Goal: Task Accomplishment & Management: Manage account settings

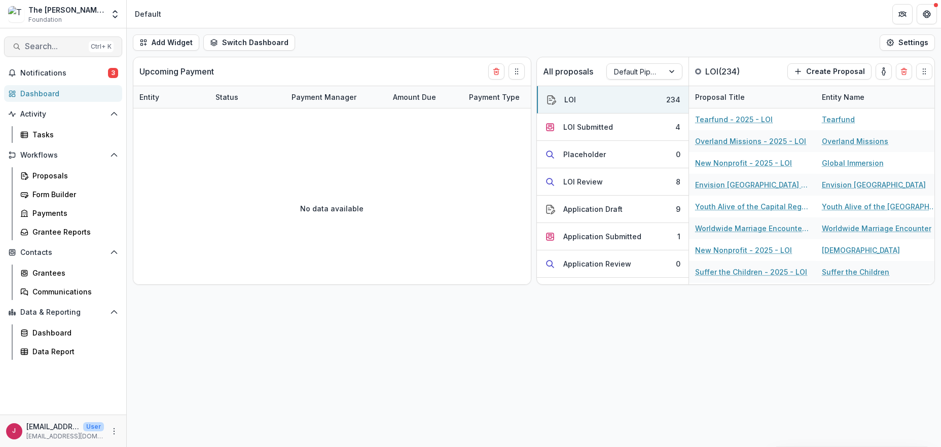
click at [45, 51] on span "Search..." at bounding box center [55, 47] width 60 height 10
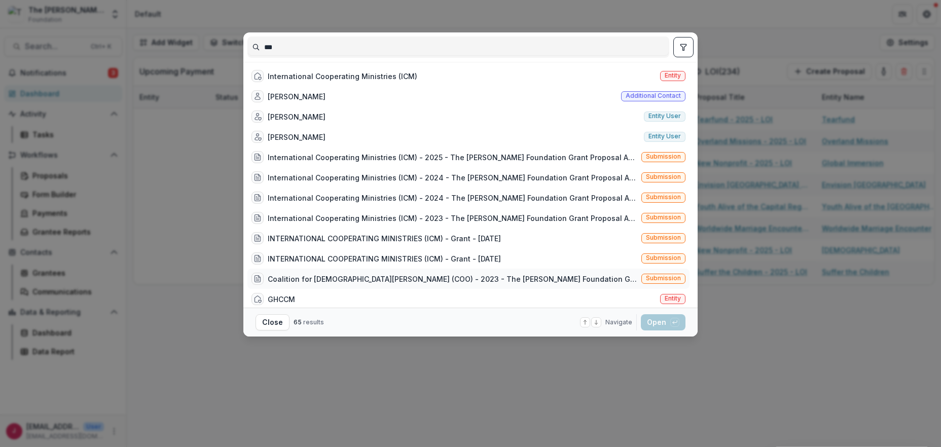
click at [387, 280] on div "Coalition for Christian Outreach (COO) - 2023 - The Bolick Foundation Grant Pro…" at bounding box center [453, 279] width 370 height 11
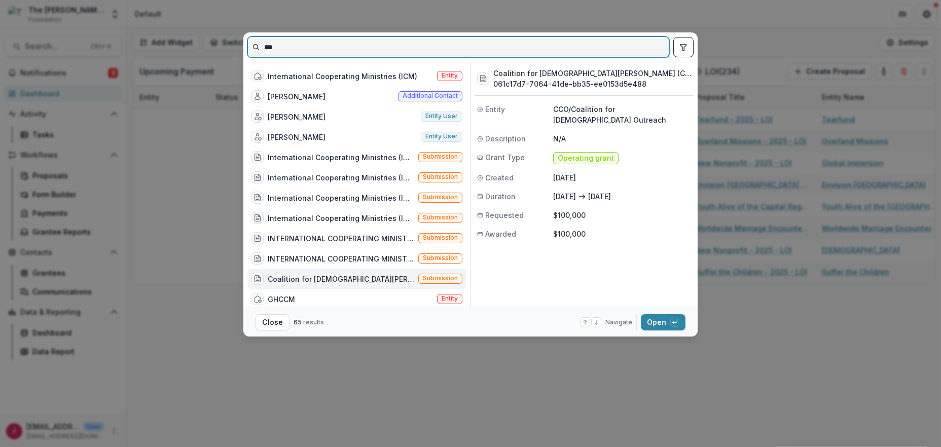
click at [285, 47] on input "***" at bounding box center [458, 47] width 421 height 16
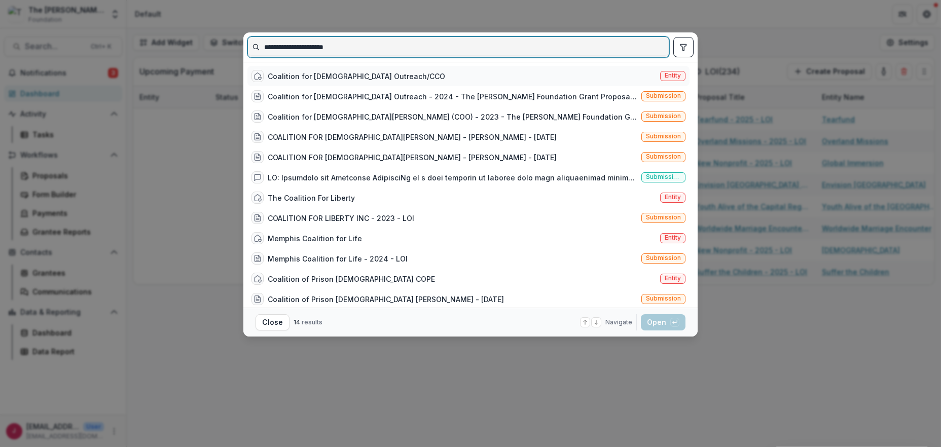
type input "**********"
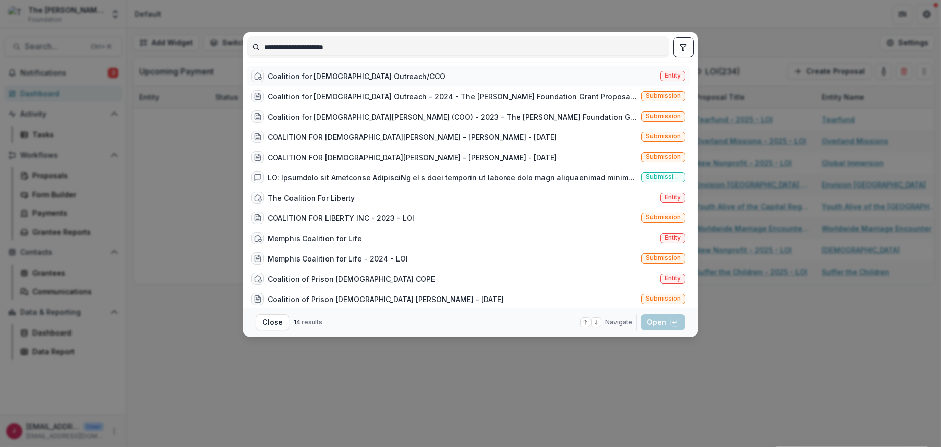
click at [362, 77] on div "Coalition for Christian Outreach/CCO" at bounding box center [356, 76] width 177 height 11
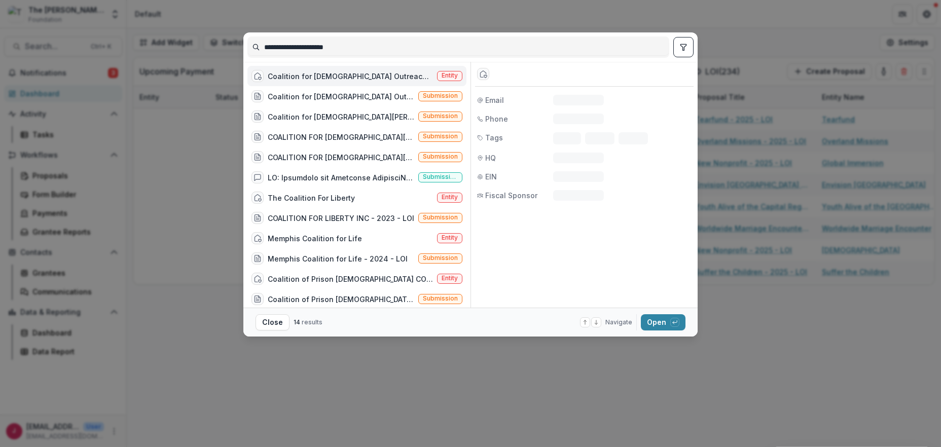
click at [362, 77] on div "Coalition for Christian Outreach/CCO" at bounding box center [350, 76] width 165 height 11
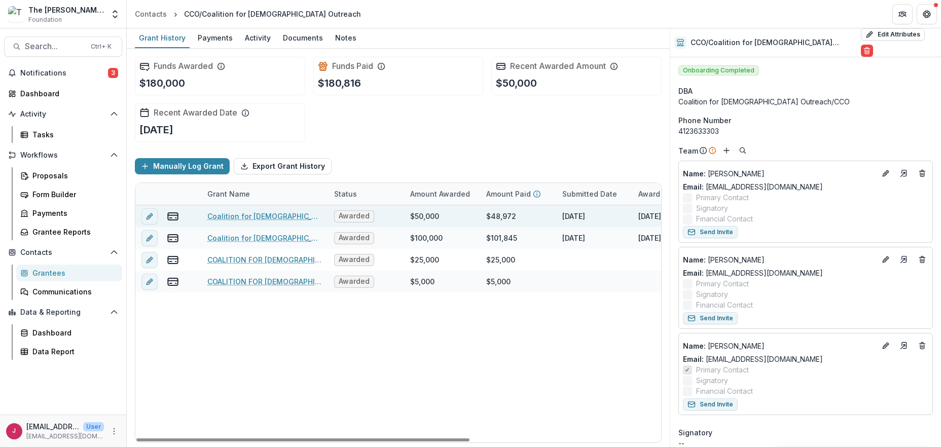
click at [269, 216] on link "Coalition for Christian Outreach - 2024 - The Bolick Foundation Grant Proposal …" at bounding box center [264, 216] width 115 height 11
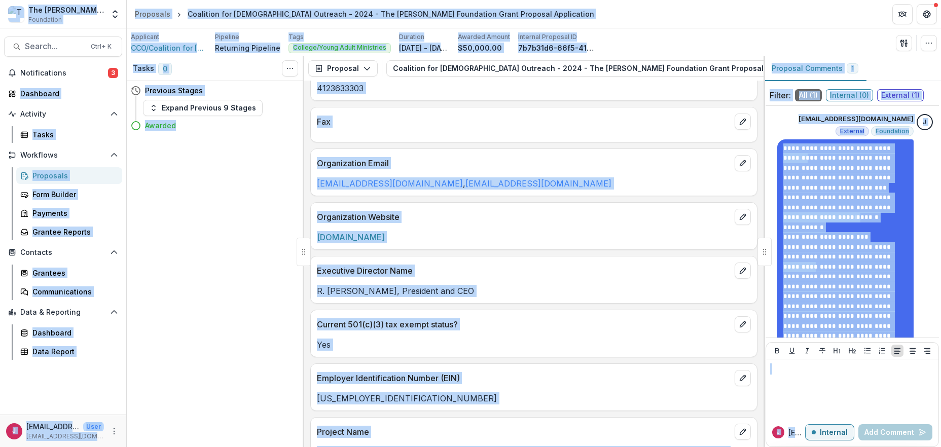
click at [575, 335] on div "Yes" at bounding box center [534, 342] width 446 height 18
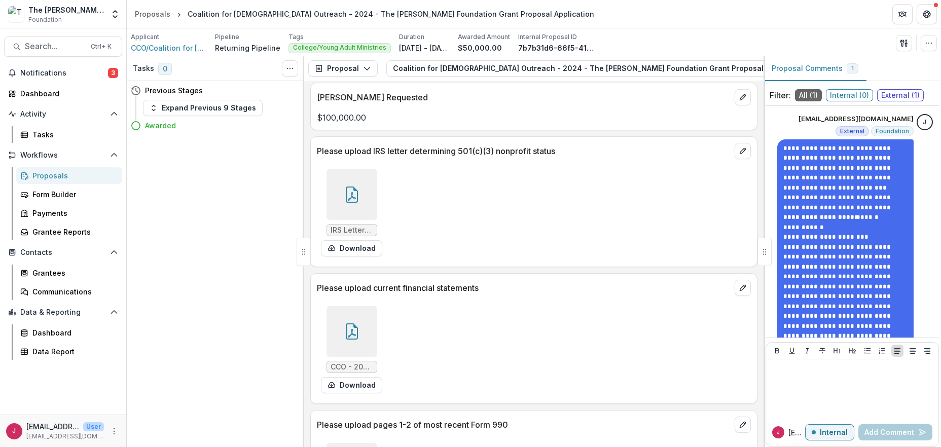
scroll to position [1352, 0]
click at [346, 168] on div at bounding box center [352, 193] width 51 height 51
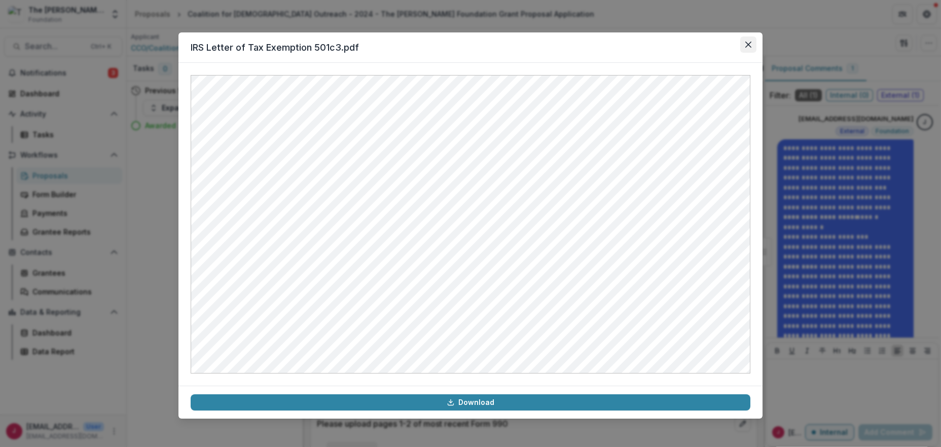
click at [748, 43] on icon "Close" at bounding box center [748, 45] width 6 height 6
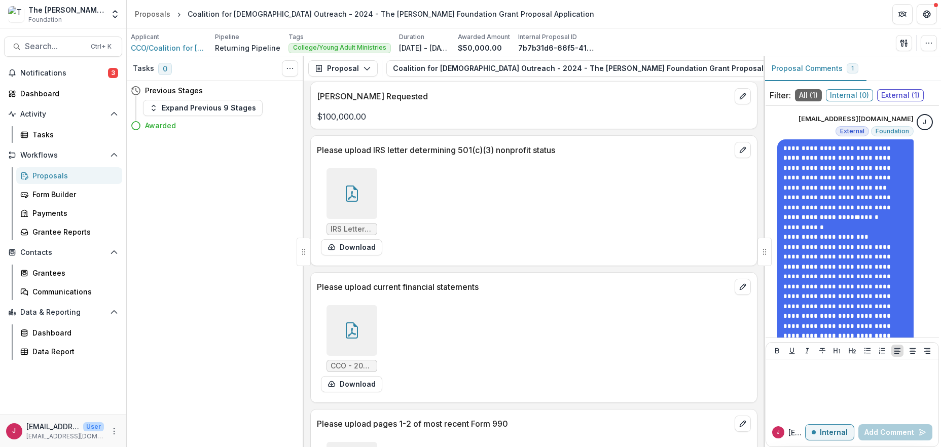
click at [348, 322] on icon at bounding box center [352, 330] width 16 height 16
click at [348, 317] on div "Loading..." at bounding box center [471, 224] width 560 height 299
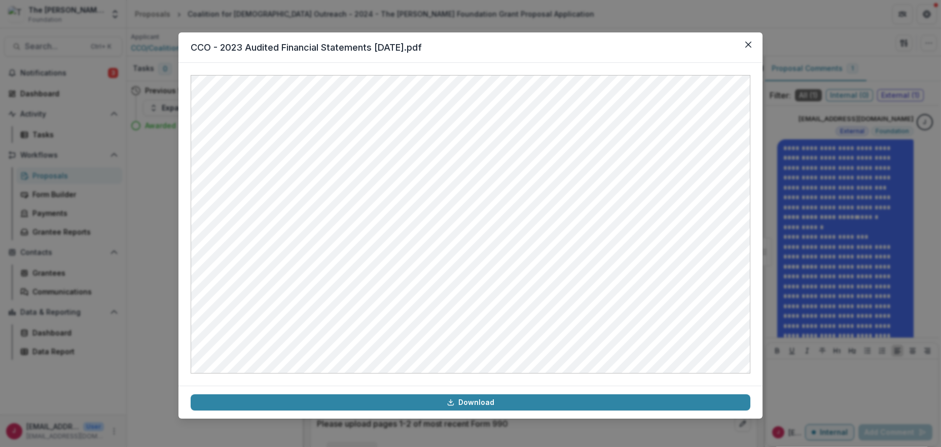
drag, startPoint x: 746, startPoint y: 37, endPoint x: 304, endPoint y: 61, distance: 442.8
click at [745, 37] on button "Close" at bounding box center [748, 45] width 16 height 16
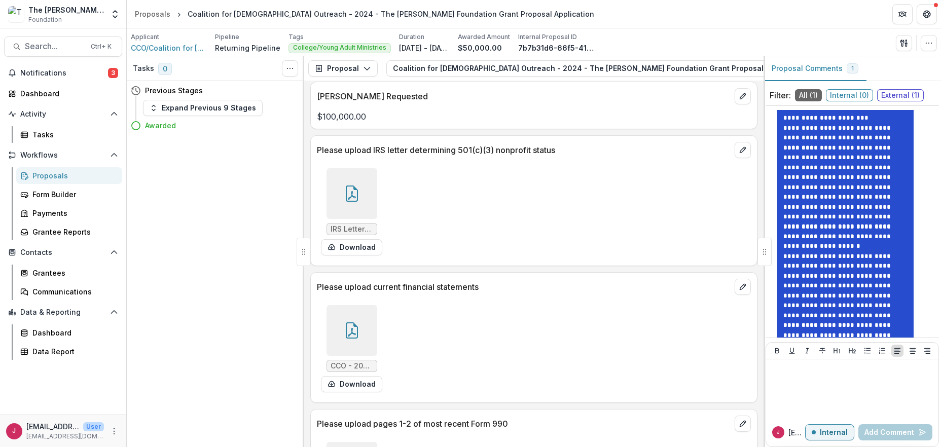
scroll to position [0, 0]
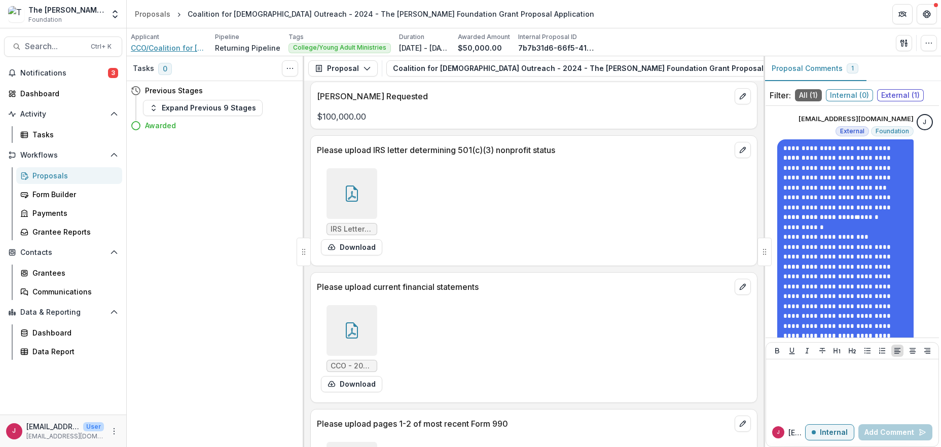
drag, startPoint x: 144, startPoint y: 45, endPoint x: 354, endPoint y: 52, distance: 209.5
click at [144, 45] on span "CCO/Coalition for Christian Outreach" at bounding box center [169, 48] width 76 height 11
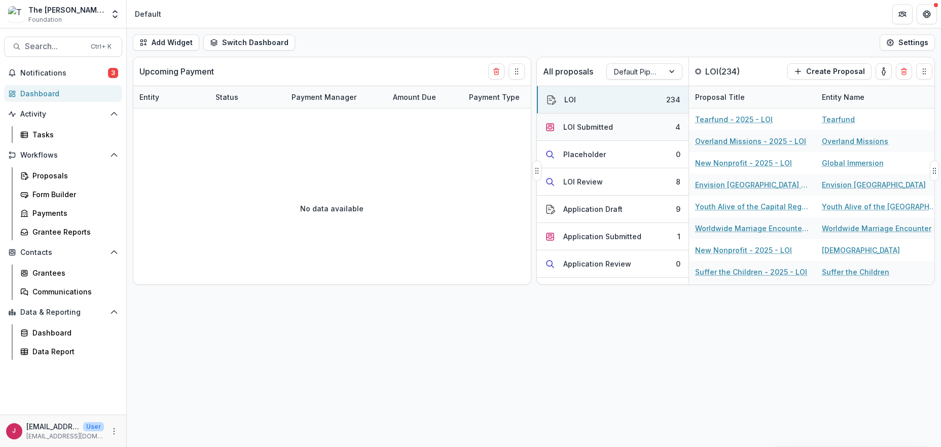
click at [639, 129] on button "LOI Submitted 4" at bounding box center [613, 127] width 152 height 27
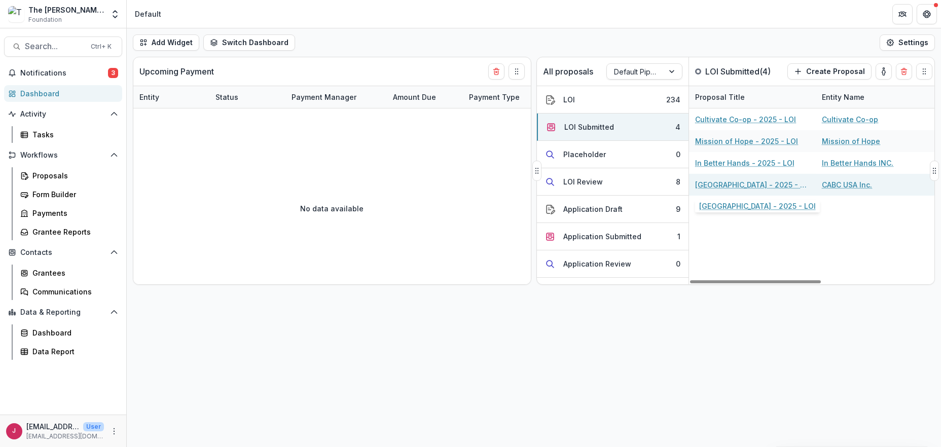
click at [734, 186] on link "[GEOGRAPHIC_DATA] - 2025 - LOI" at bounding box center [752, 184] width 115 height 11
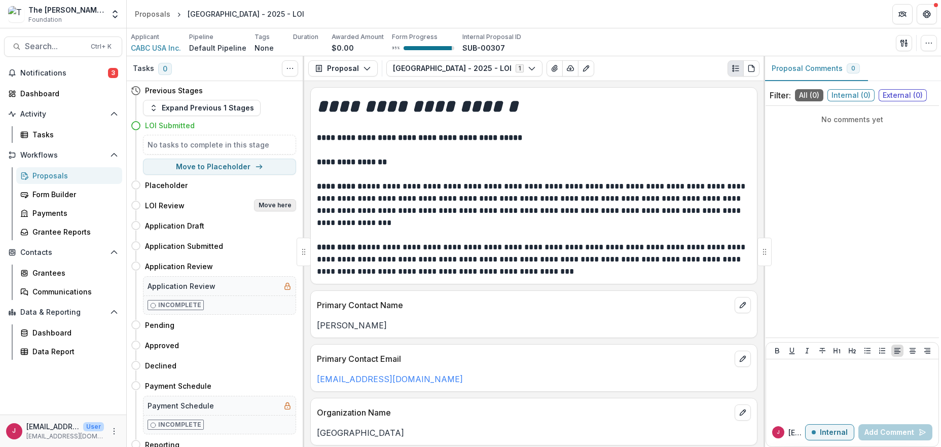
click at [280, 207] on button "Move here" at bounding box center [275, 205] width 42 height 12
select select "**********"
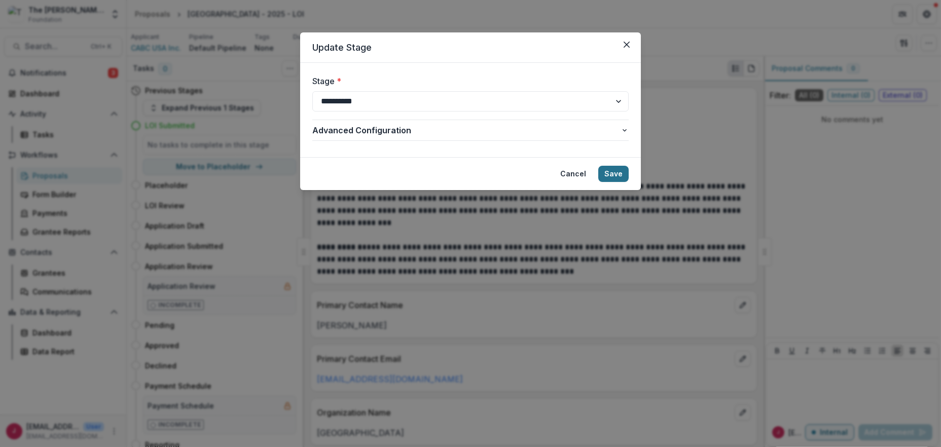
click at [619, 176] on button "Save" at bounding box center [613, 174] width 30 height 16
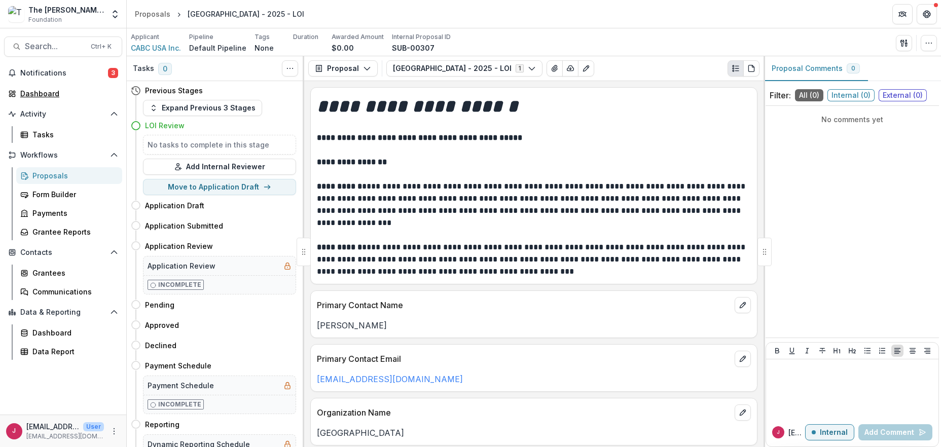
drag, startPoint x: 48, startPoint y: 91, endPoint x: 300, endPoint y: 85, distance: 252.1
click at [49, 91] on div "Dashboard" at bounding box center [67, 93] width 94 height 11
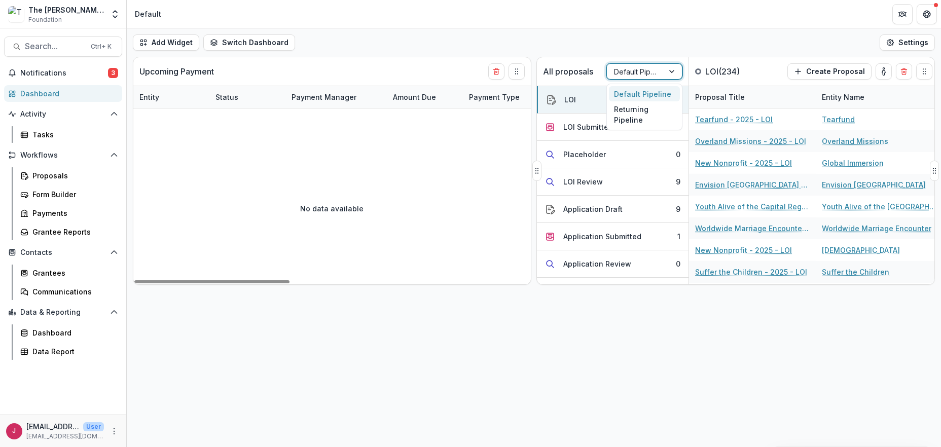
click at [676, 71] on div at bounding box center [673, 71] width 18 height 15
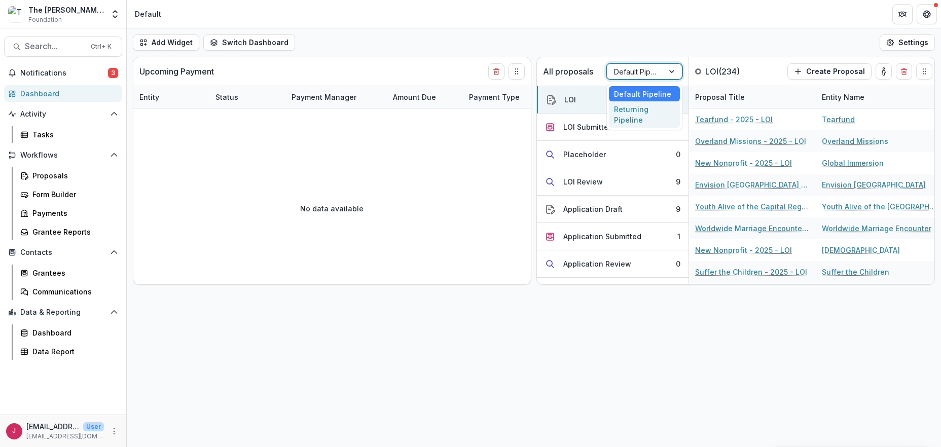
click at [646, 117] on div "Returning Pipeline" at bounding box center [644, 114] width 71 height 26
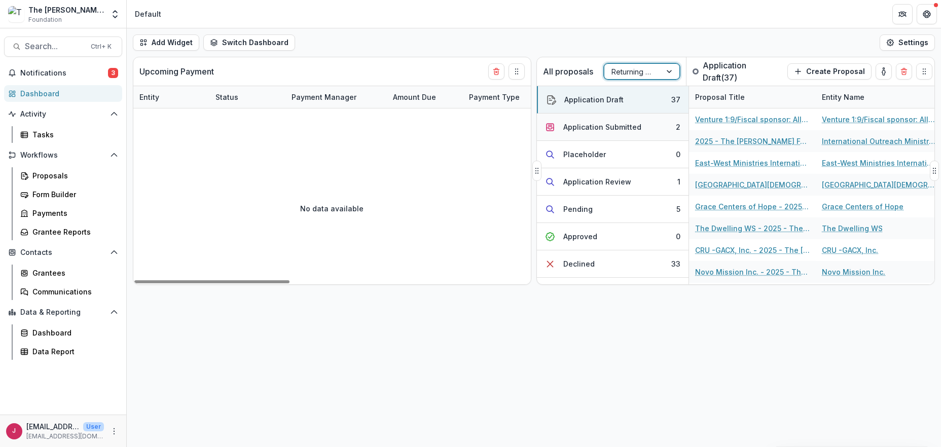
click at [625, 126] on div "Application Submitted" at bounding box center [602, 127] width 78 height 11
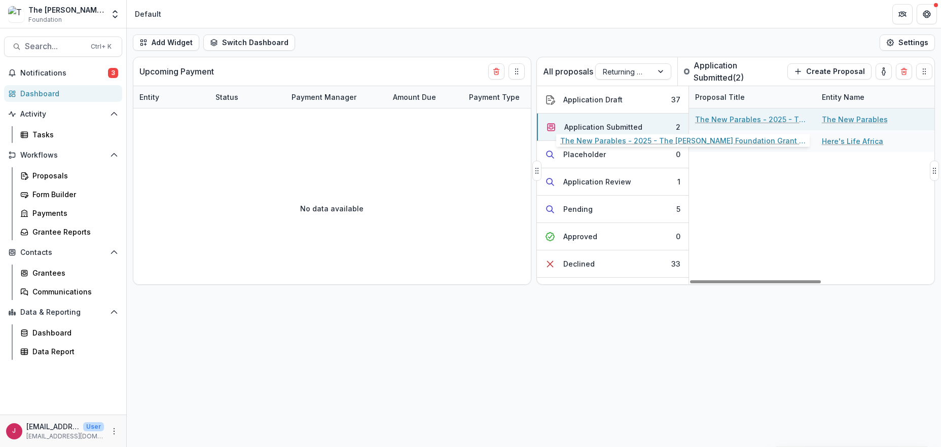
click at [720, 115] on link "The New Parables - 2025 - The [PERSON_NAME] Foundation Grant Proposal Applicati…" at bounding box center [752, 119] width 115 height 11
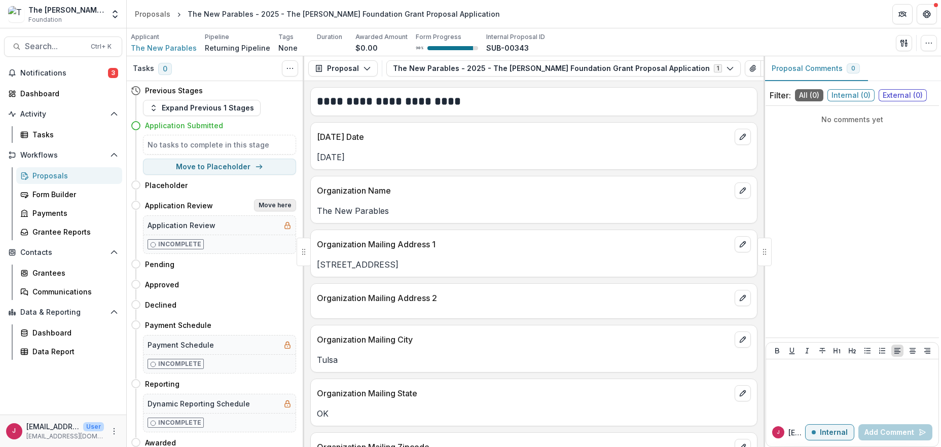
click at [269, 206] on button "Move here" at bounding box center [275, 205] width 42 height 12
select select "**********"
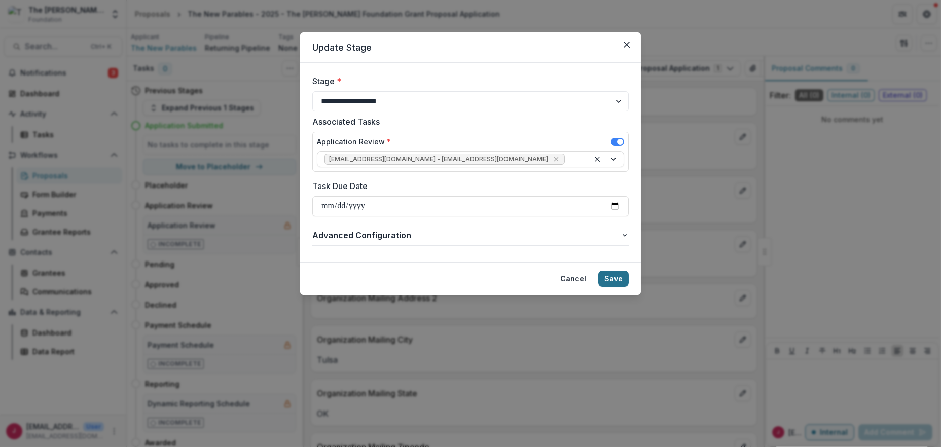
click at [611, 274] on button "Save" at bounding box center [613, 279] width 30 height 16
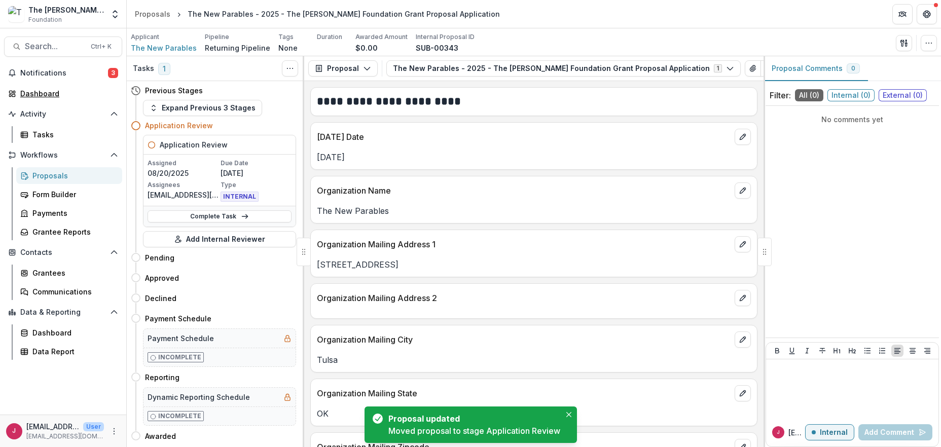
drag, startPoint x: 44, startPoint y: 93, endPoint x: 386, endPoint y: 92, distance: 342.2
click at [45, 93] on div "Dashboard" at bounding box center [67, 93] width 94 height 11
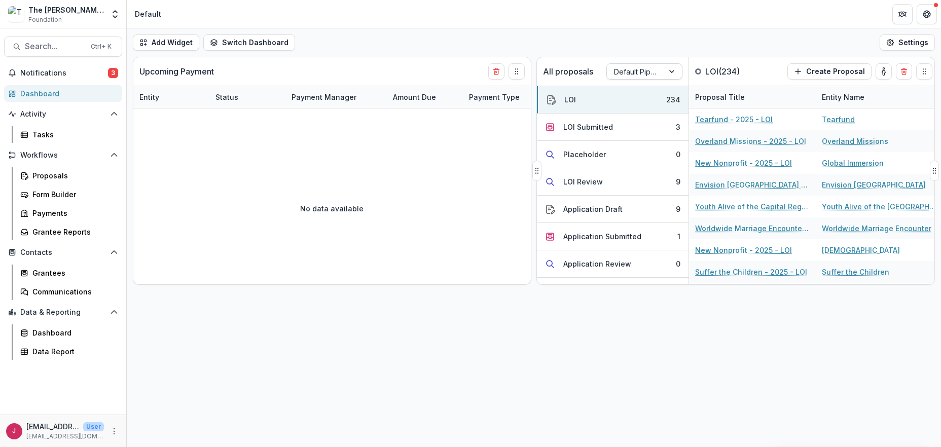
click at [674, 71] on div at bounding box center [673, 71] width 18 height 15
click at [633, 114] on div "Returning Pipeline" at bounding box center [644, 114] width 71 height 26
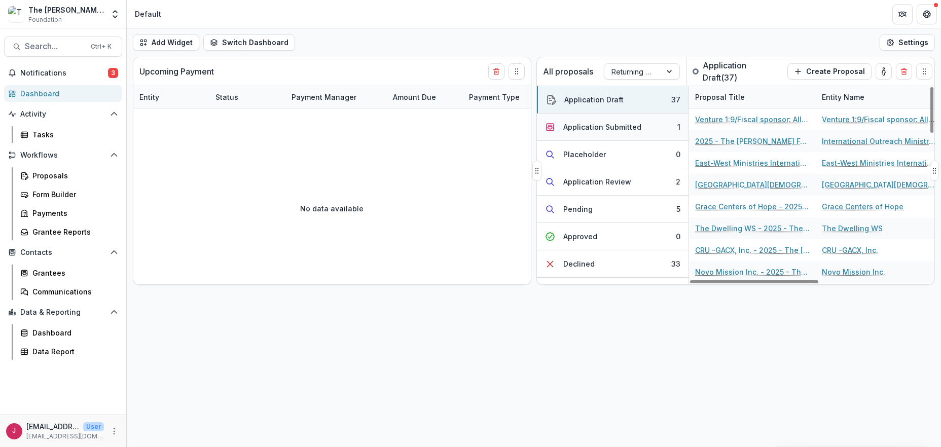
click at [629, 126] on div "Application Submitted" at bounding box center [602, 127] width 78 height 11
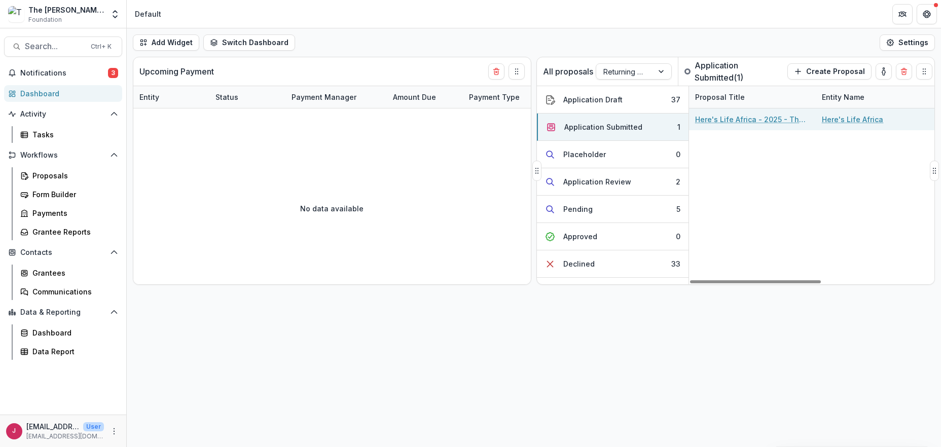
click at [741, 115] on link "Here's Life Africa - 2025 - The [PERSON_NAME] Foundation Grant Proposal Applica…" at bounding box center [752, 119] width 115 height 11
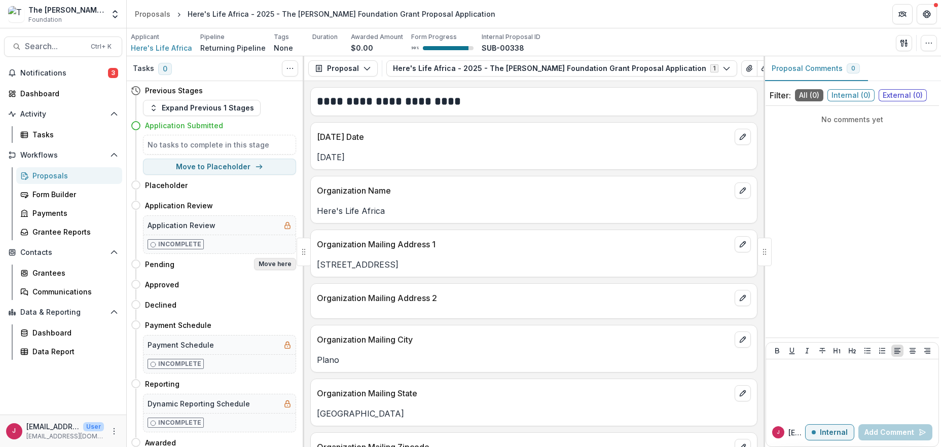
click at [259, 263] on button "Move here" at bounding box center [275, 264] width 42 height 12
select select "*******"
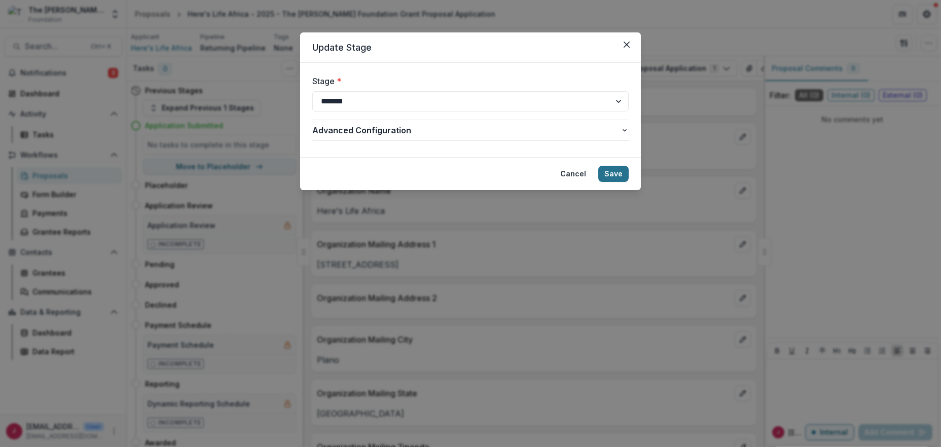
click at [620, 172] on button "Save" at bounding box center [613, 174] width 30 height 16
